Goal: Task Accomplishment & Management: Complete application form

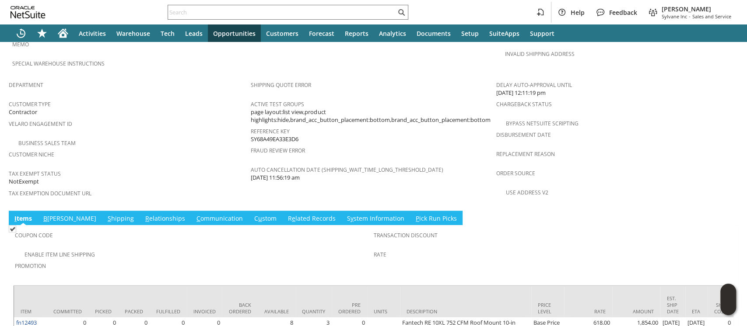
scroll to position [525, 0]
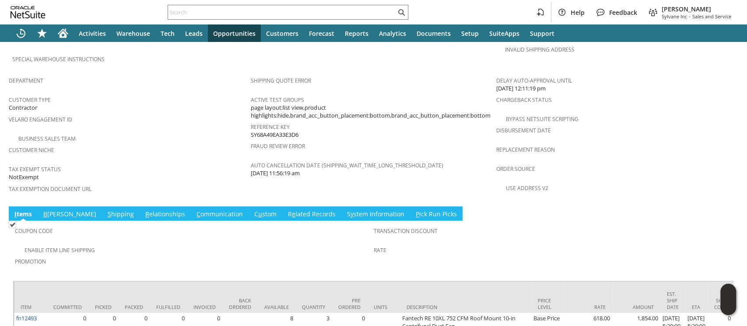
click at [105, 210] on link "S hipping" at bounding box center [120, 215] width 31 height 10
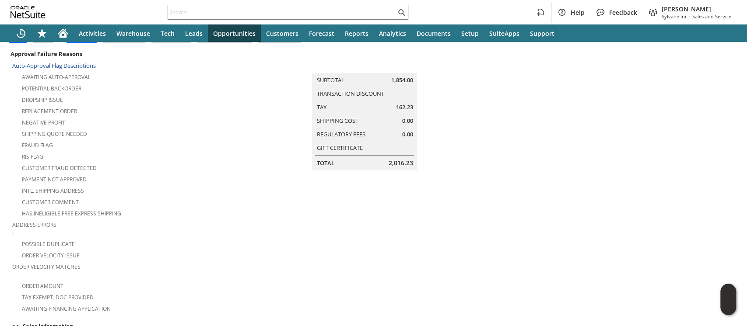
scroll to position [0, 0]
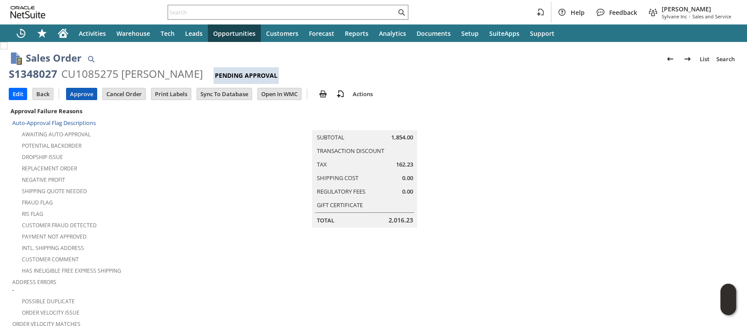
click at [84, 99] on input "Approve" at bounding box center [82, 93] width 30 height 11
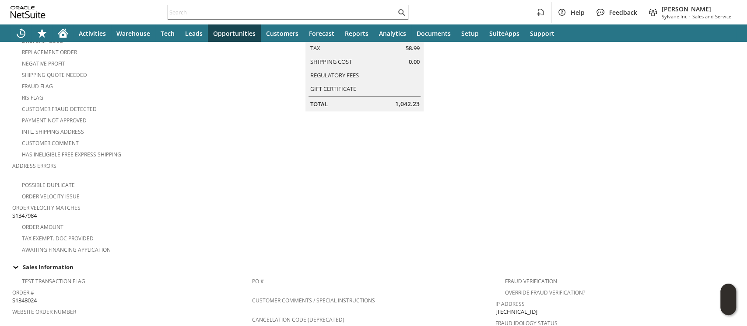
scroll to position [175, 0]
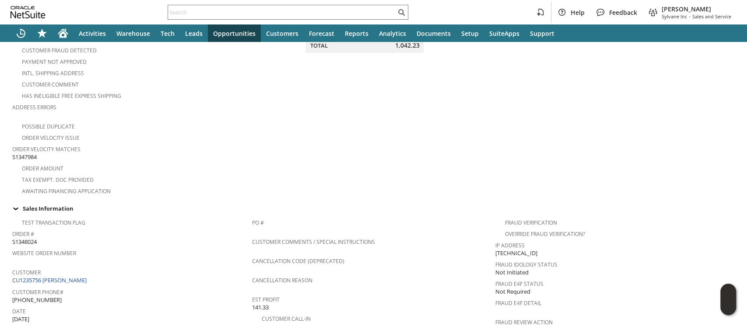
click at [24, 153] on span "S1347984" at bounding box center [24, 157] width 25 height 8
copy span "S1347984"
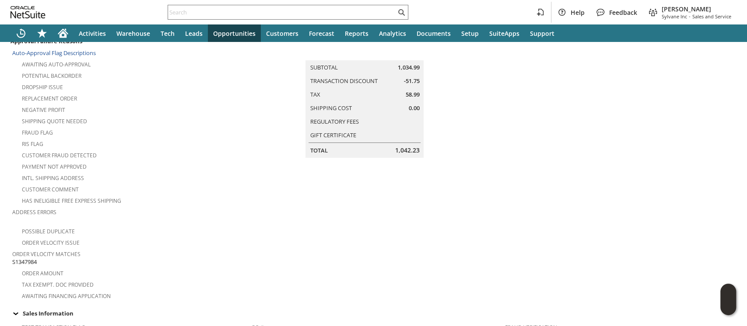
scroll to position [0, 0]
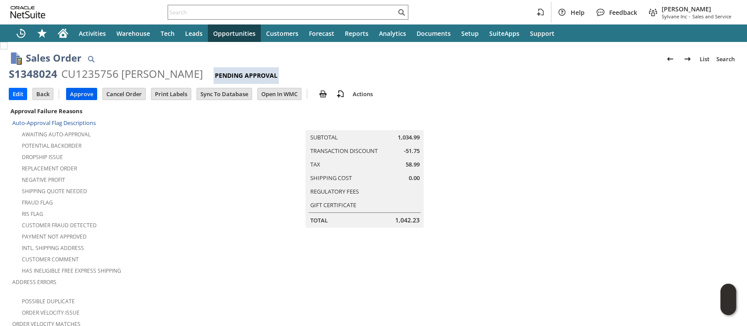
click at [88, 92] on input "Approve" at bounding box center [82, 93] width 30 height 11
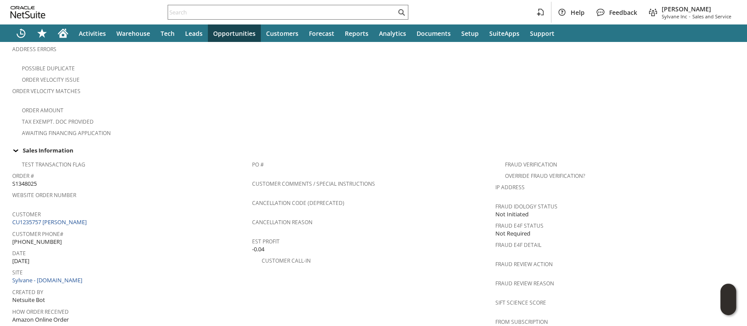
scroll to position [554, 0]
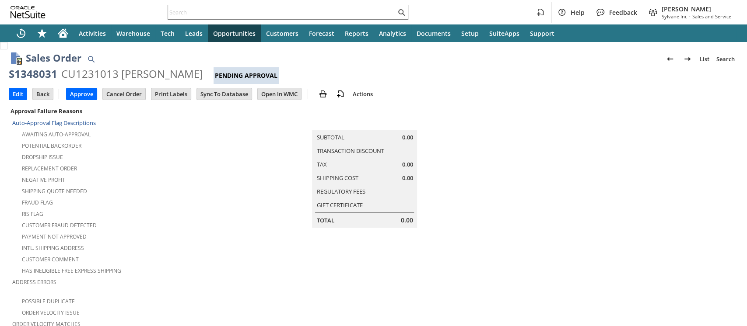
scroll to position [291, 0]
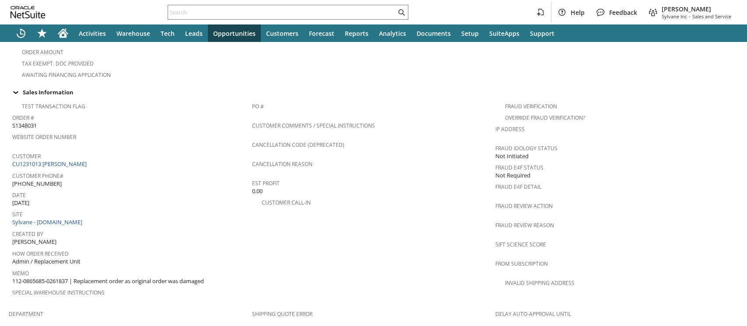
click at [17, 277] on span "112-0865685-0261837 | Replacement order as original order was damaged" at bounding box center [108, 281] width 192 height 8
drag, startPoint x: 17, startPoint y: 248, endPoint x: 49, endPoint y: 249, distance: 32.4
click at [49, 277] on span "112-0865685-0261837 | Replacement order as original order was damaged" at bounding box center [108, 281] width 192 height 8
copy span "112-0865685-0261837"
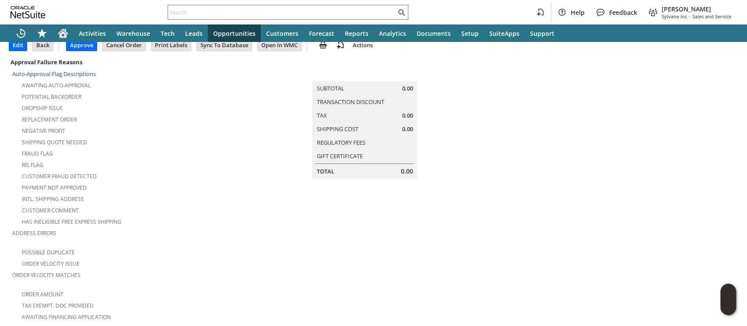
scroll to position [0, 0]
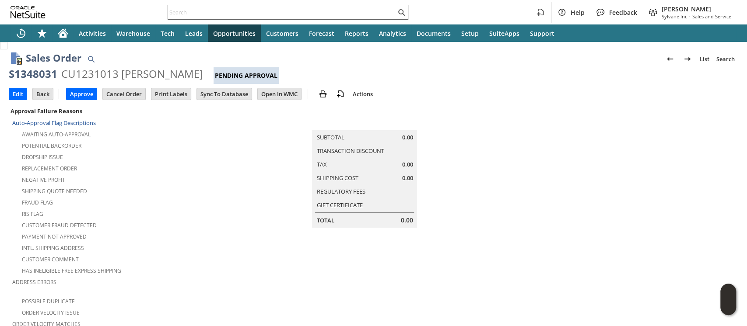
click at [259, 9] on input "text" at bounding box center [282, 12] width 228 height 11
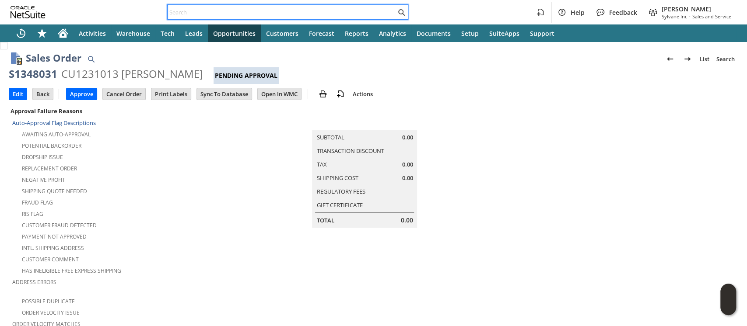
paste input "112-0865685-0261837"
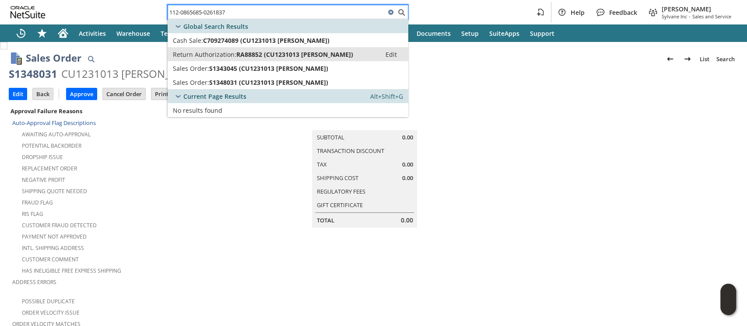
type input "112-0865685-0261837"
click at [261, 52] on span "RA88852 (CU1231013 Laura Leom)" at bounding box center [294, 54] width 117 height 8
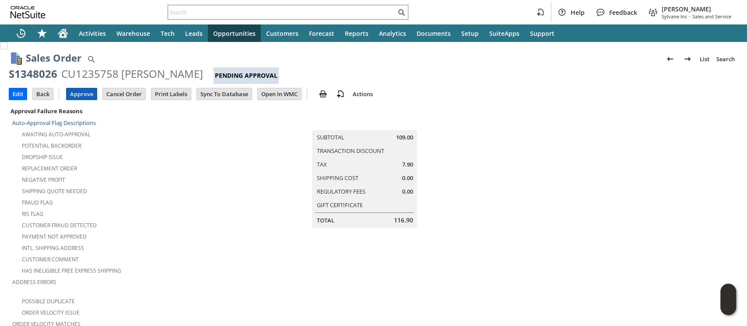
click at [75, 94] on input "Approve" at bounding box center [82, 93] width 30 height 11
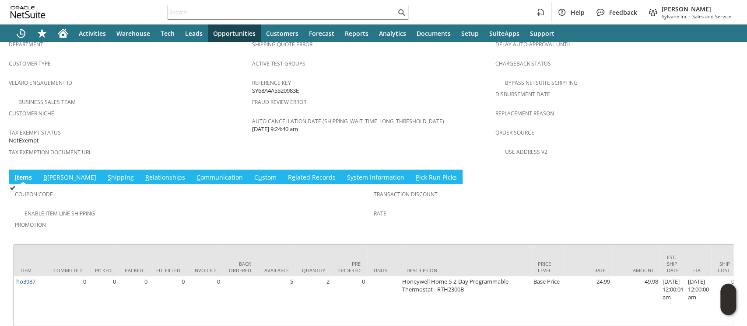
click at [105, 173] on link "S hipping" at bounding box center [120, 178] width 31 height 10
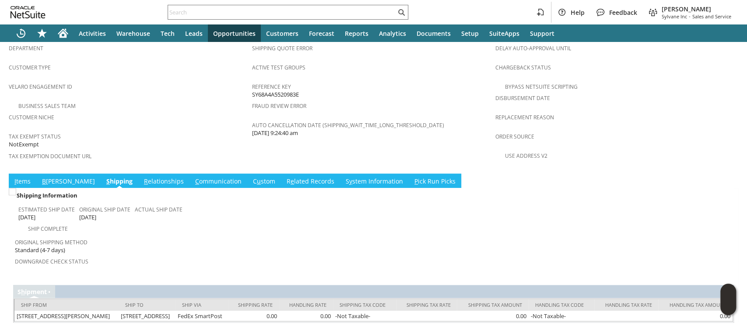
click at [23, 177] on link "I tems" at bounding box center [22, 182] width 21 height 10
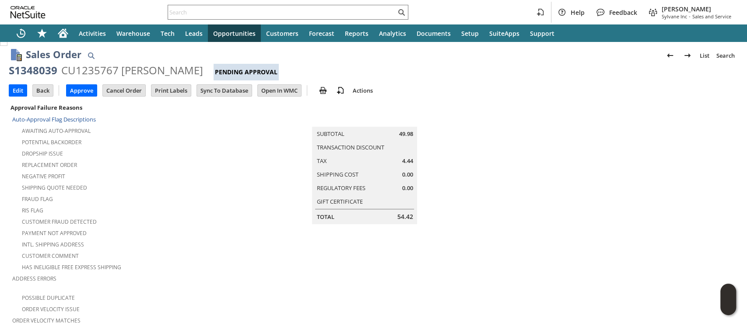
scroll to position [0, 0]
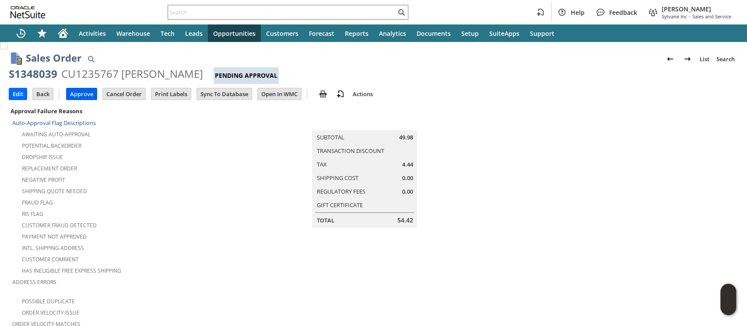
click at [82, 90] on input "Approve" at bounding box center [82, 93] width 30 height 11
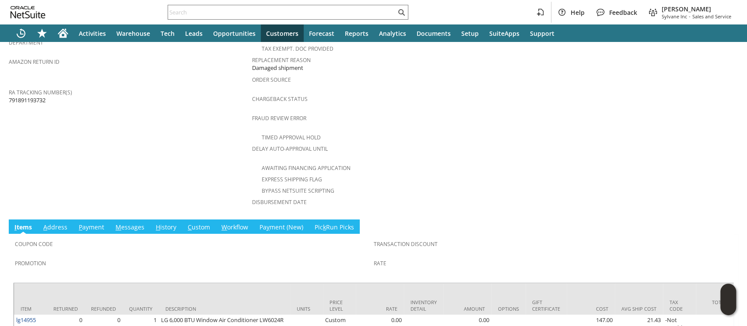
scroll to position [359, 0]
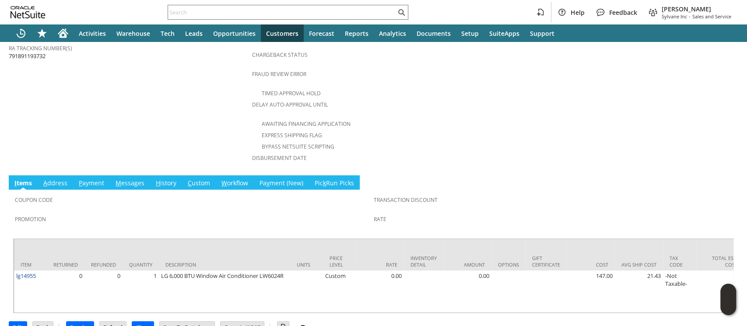
click at [168, 179] on link "H istory" at bounding box center [166, 184] width 25 height 10
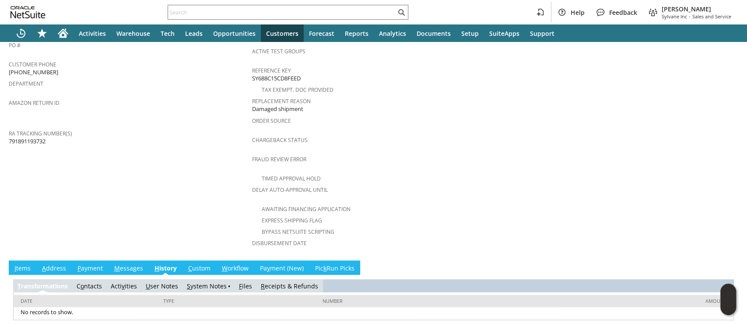
scroll to position [0, 0]
click at [206, 282] on link "S ystem Notes" at bounding box center [207, 286] width 40 height 8
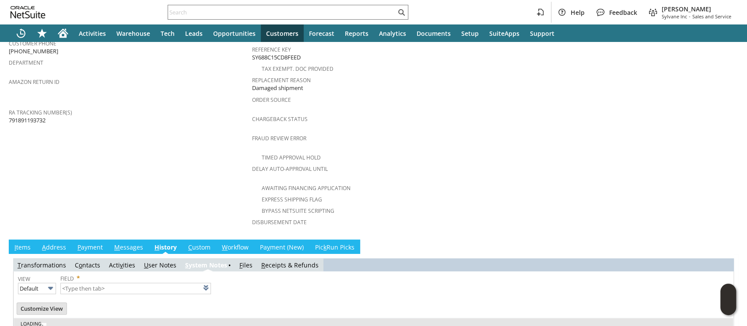
scroll to position [305, 0]
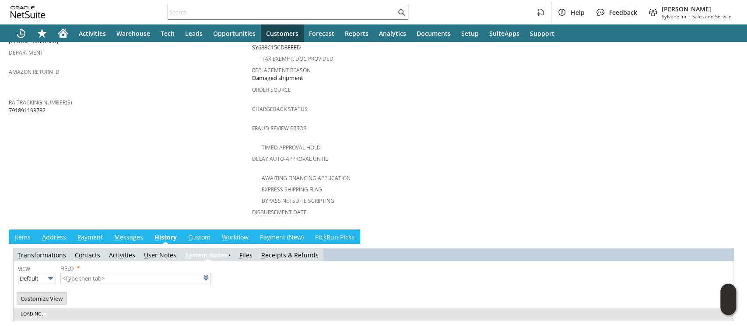
type input "1 to 25 of 67"
click at [25, 233] on link "I tems" at bounding box center [22, 238] width 21 height 10
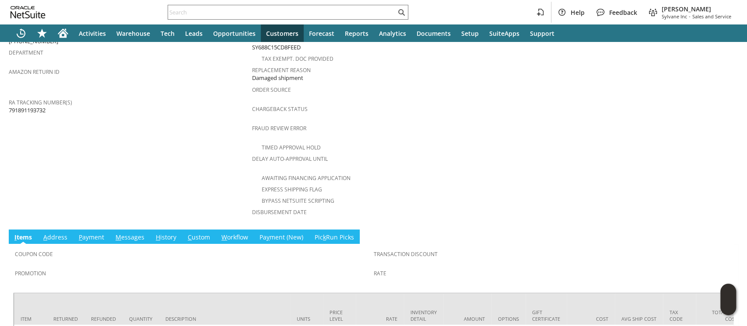
click at [21, 106] on span "791891193732" at bounding box center [27, 110] width 37 height 8
copy span "791891193732"
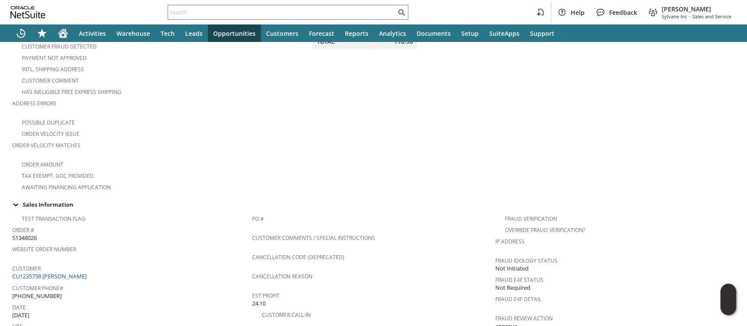
scroll to position [291, 0]
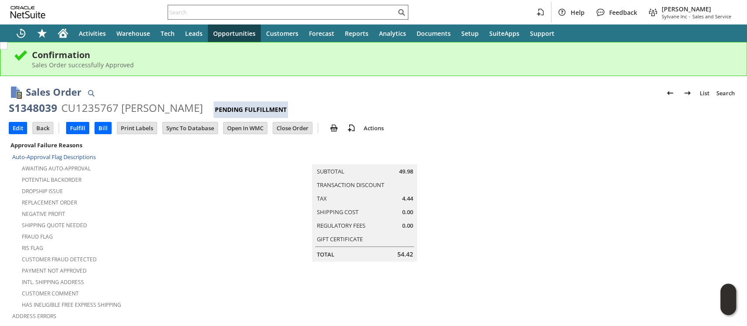
click at [366, 12] on input "text" at bounding box center [282, 12] width 228 height 11
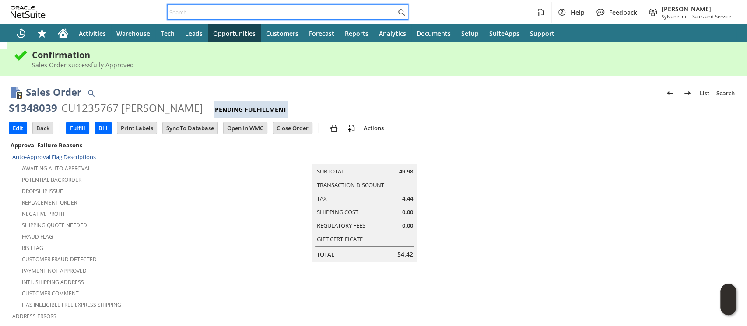
paste input "S1347984"
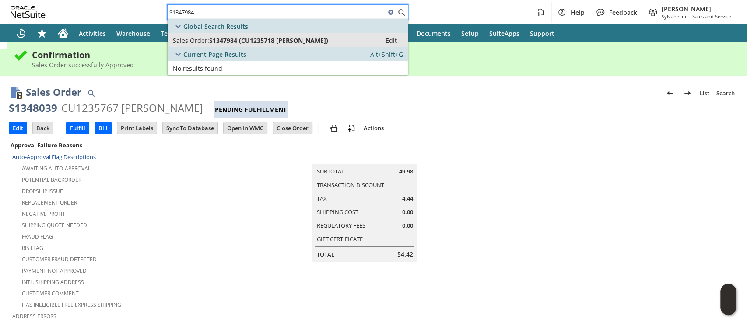
type input "S1347984"
click at [330, 42] on div "Sales Order: S1347984 (CU1235718 Ezra M Crawford)" at bounding box center [274, 40] width 203 height 8
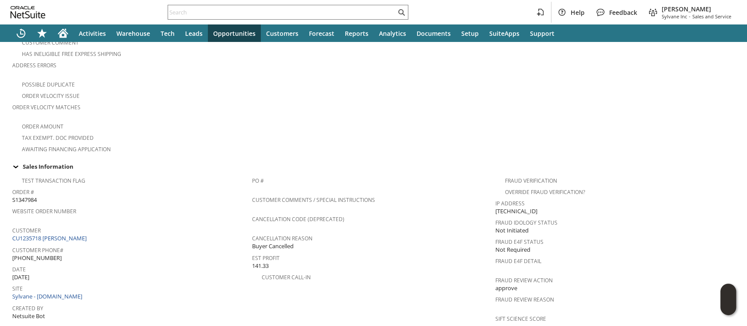
scroll to position [233, 0]
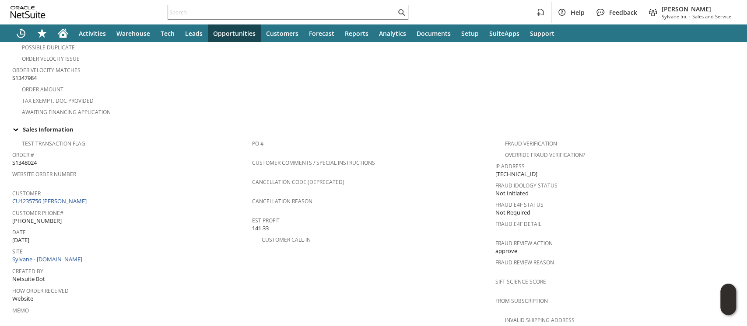
scroll to position [291, 0]
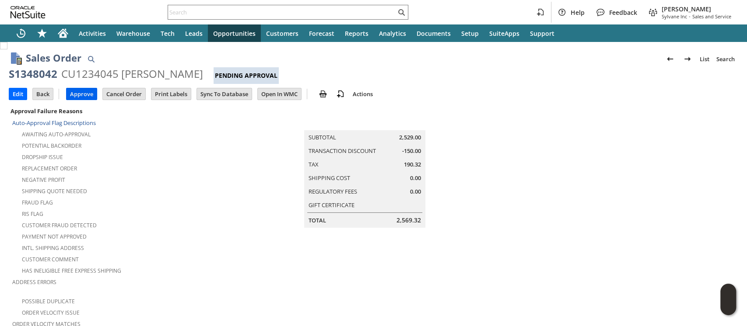
click at [81, 91] on input "Approve" at bounding box center [82, 93] width 30 height 11
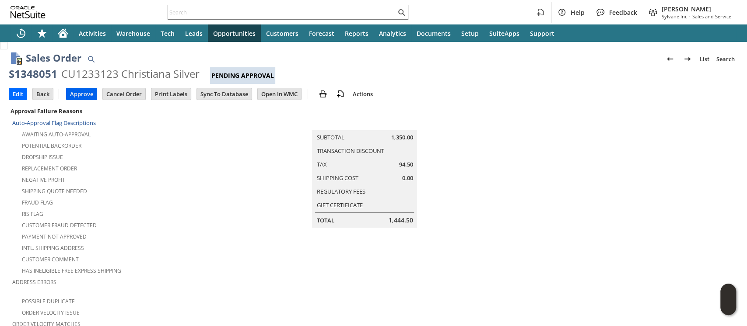
click at [88, 93] on input "Approve" at bounding box center [82, 93] width 30 height 11
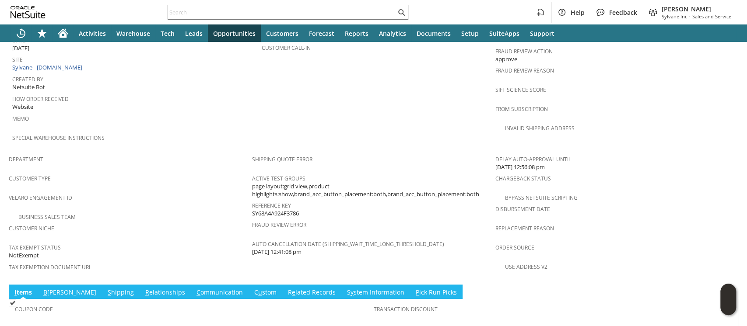
scroll to position [618, 0]
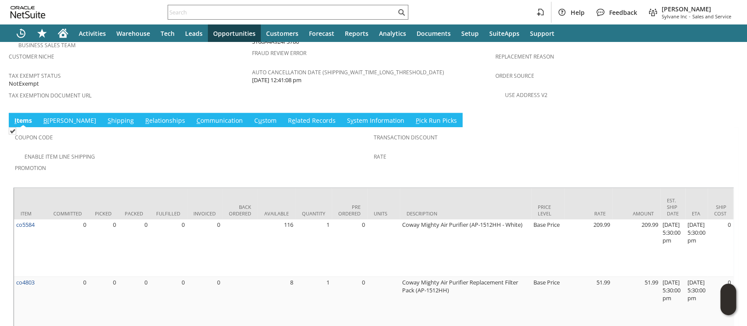
click at [105, 116] on link "S hipping" at bounding box center [120, 121] width 31 height 10
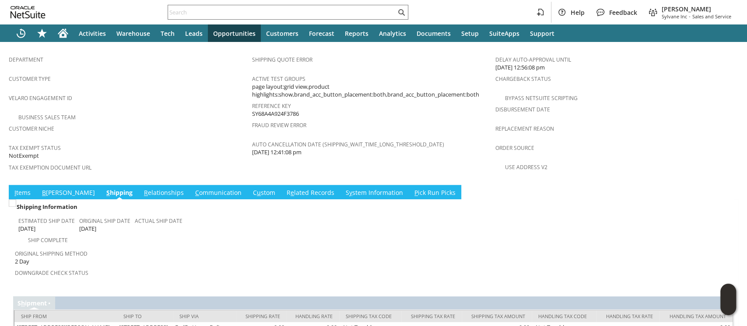
scroll to position [558, 0]
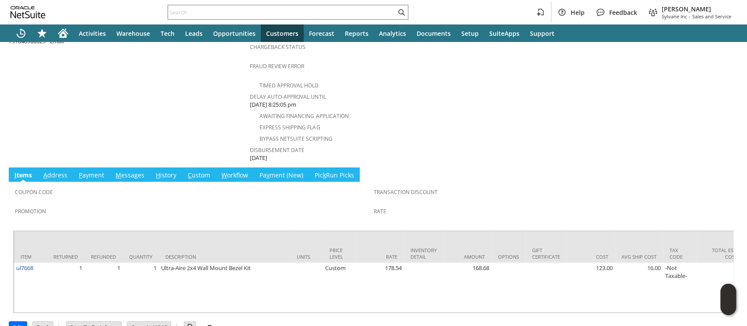
scroll to position [375, 0]
click at [166, 171] on link "H istory" at bounding box center [166, 176] width 25 height 10
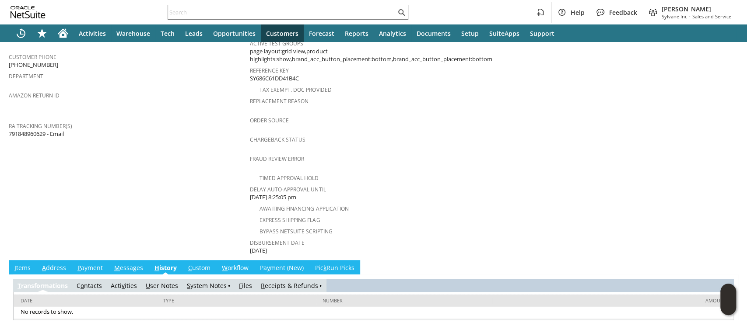
scroll to position [0, 0]
click at [205, 282] on link "S ystem Notes" at bounding box center [207, 286] width 40 height 8
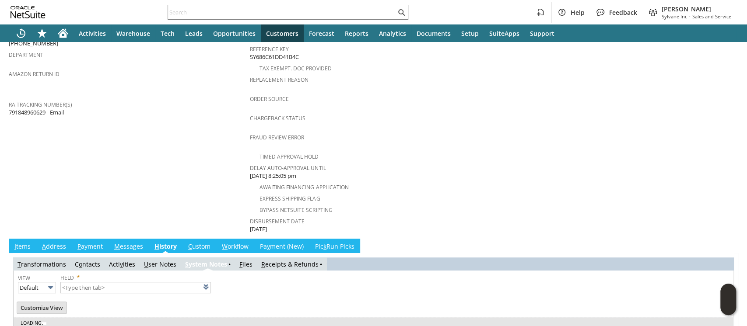
scroll to position [313, 0]
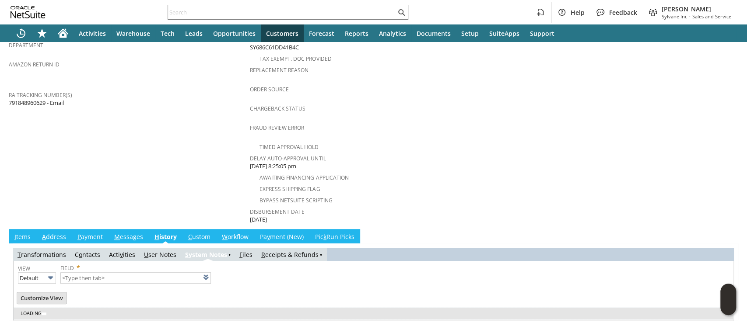
type input "1 to 25 of 85"
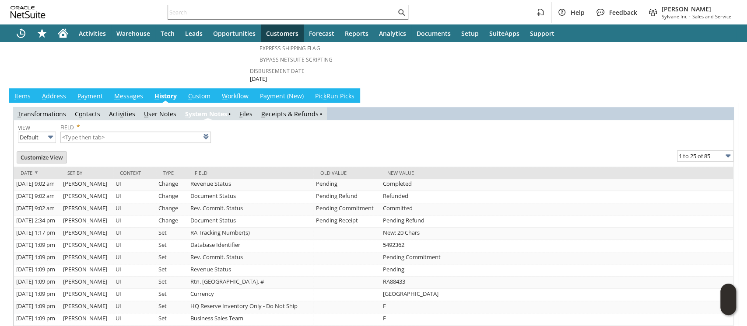
scroll to position [488, 0]
